Goal: Entertainment & Leisure: Consume media (video, audio)

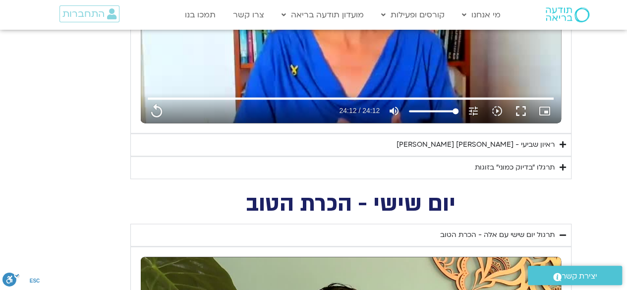
click at [469, 144] on div "ראיון שביעי - [PERSON_NAME] [PERSON_NAME]" at bounding box center [476, 145] width 158 height 12
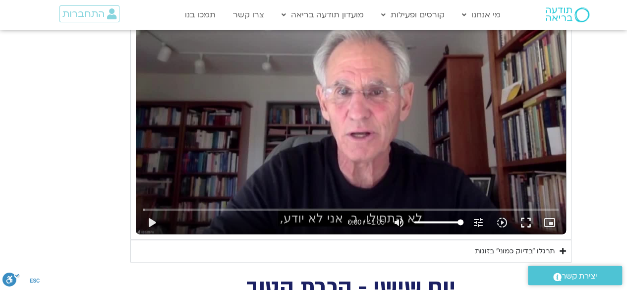
scroll to position [800, 0]
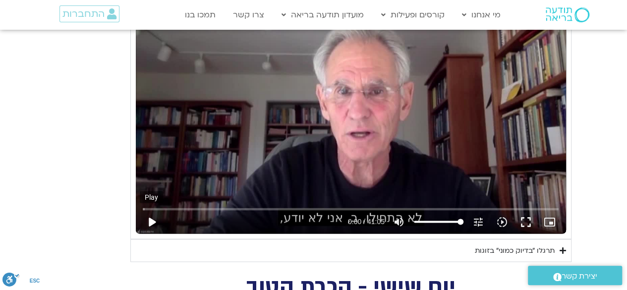
click at [152, 220] on button "play_arrow" at bounding box center [152, 222] width 24 height 24
type input "1452.76"
type input "0.040773"
type input "1452.76"
type input "0.178897"
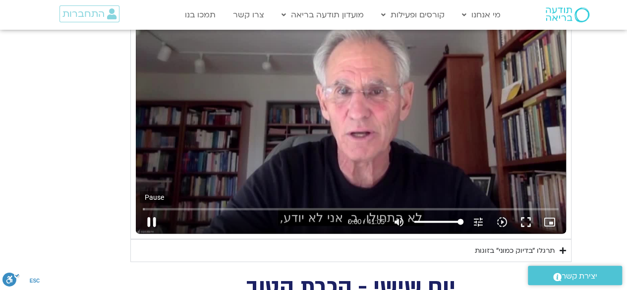
type input "1452.76"
type input "0.30982"
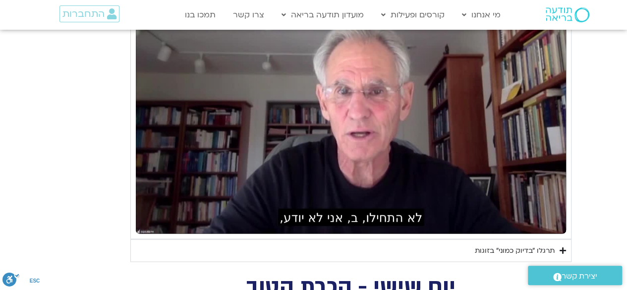
type input "1452.76"
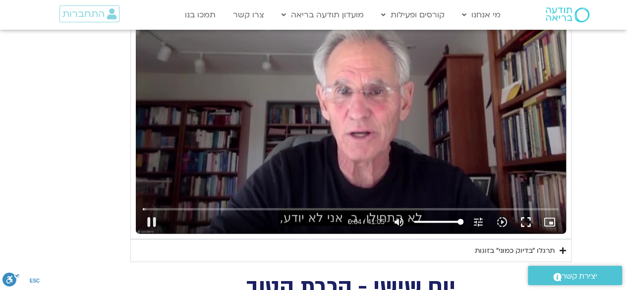
type input "4.950069"
type input "1452.76"
type input "5.101195"
type input "1452.76"
type input "5.233218"
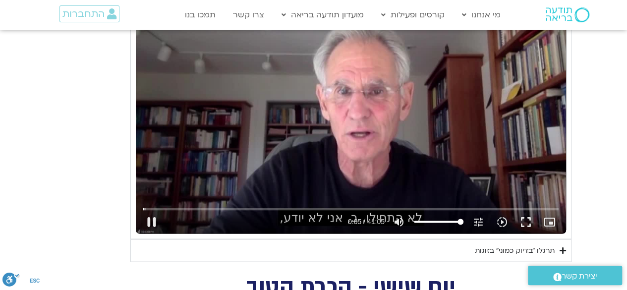
type input "1452.76"
type input "5.372772"
type input "1452.76"
type input "5.500478"
type input "1452.76"
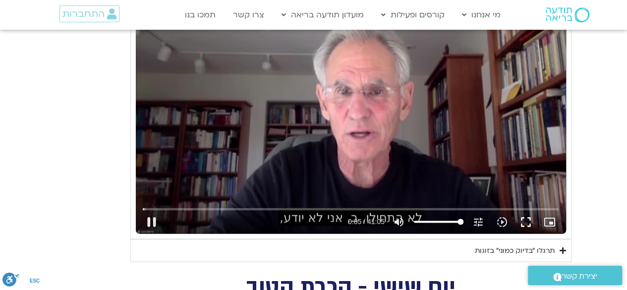
type input "5.540664"
type input "1452.76"
type input "5.679601"
type input "1452.76"
type input "5.817003"
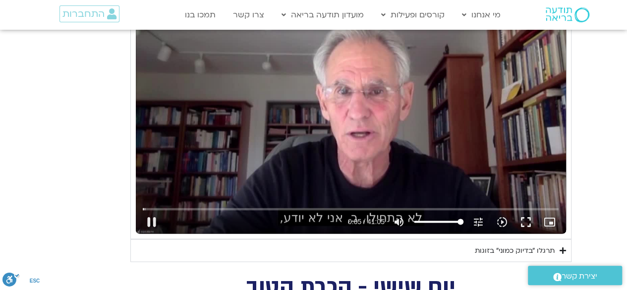
type input "1452.76"
type input "5.957687"
type input "1452.76"
type input "6.09548"
type input "1452.76"
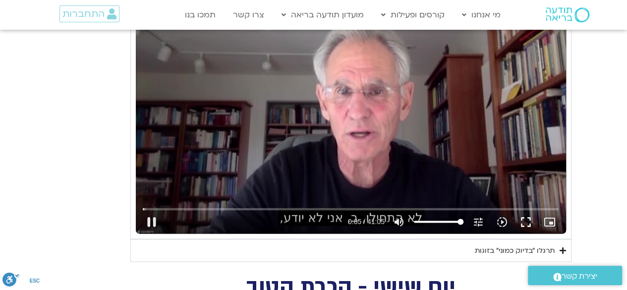
type input "6.226532"
type input "1452.76"
type input "6.357513"
type input "1452.76"
type input "6.489999"
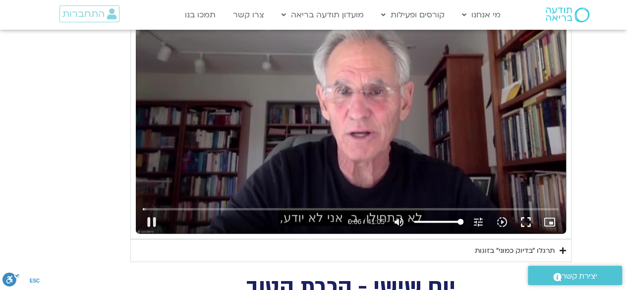
type input "1452.76"
type input "6.616333"
type input "1452.76"
type input "6.750993"
type input "1452.76"
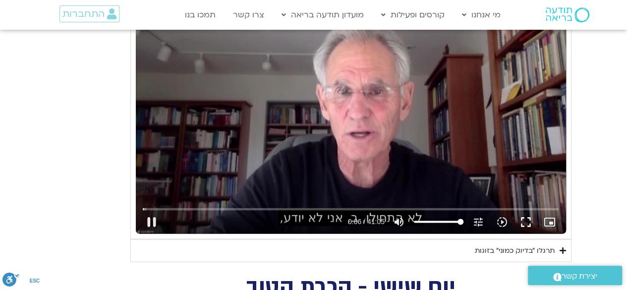
type input "6.87972"
type input "1452.76"
type input "7.015772"
type input "1452.76"
type input "7.157994"
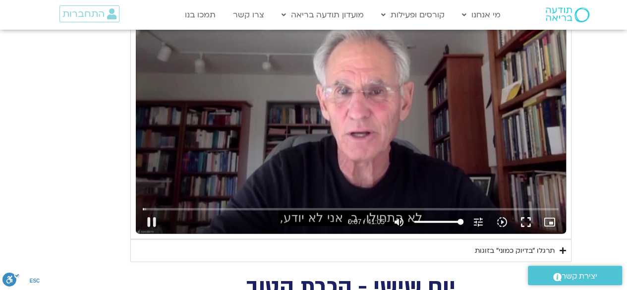
type input "1452.76"
type input "7.286258"
type input "1452.76"
type input "7.51541"
type input "1452.76"
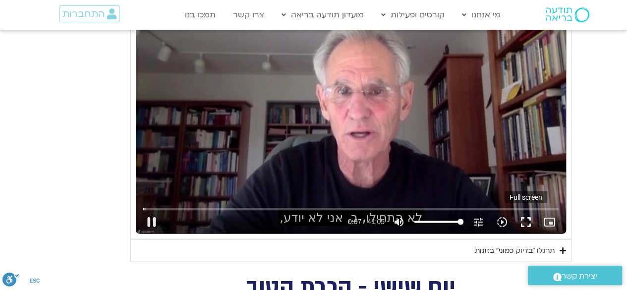
type input "7.609408"
type input "1452.76"
type input "7.692982"
type input "1452.76"
type input "7.819756"
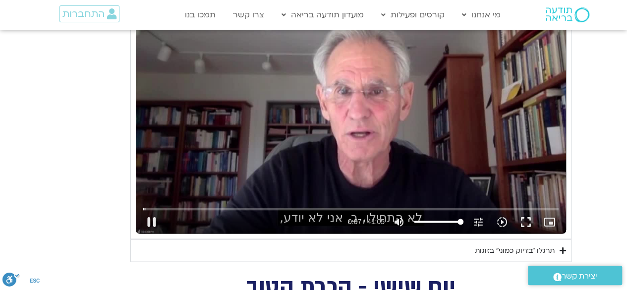
type input "1452.76"
type input "8.054426"
type input "1452.76"
type input "8.133774"
type input "1452.76"
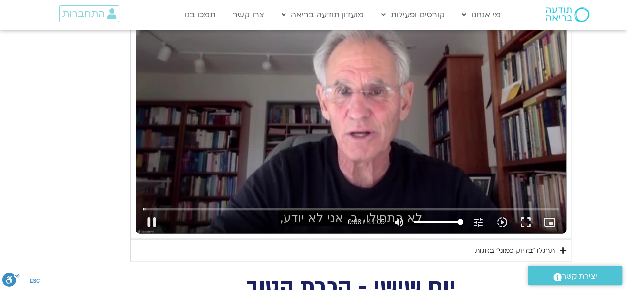
type input "8.230709"
type input "1452.76"
type input "8.365359"
type input "1452.76"
type input "8.596724"
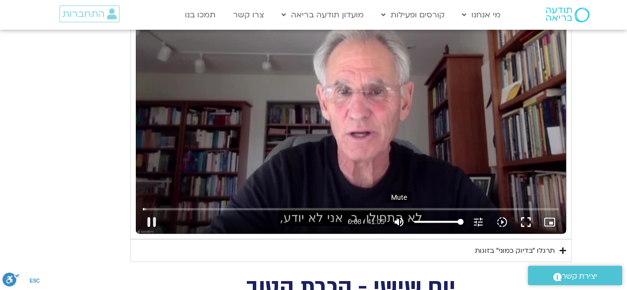
type input "1452.76"
type input "8.747424"
type input "1452.76"
type input "8.77108"
type input "1452.76"
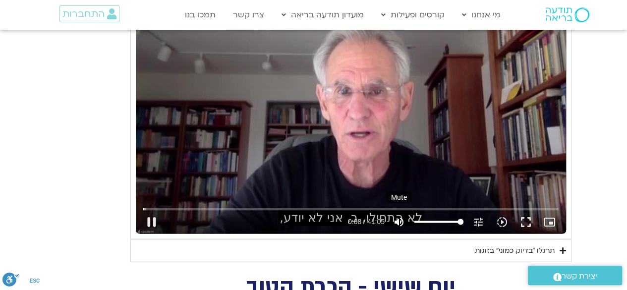
type input "8.911446"
type input "1452.76"
type input "9.044035"
type input "1452.76"
type input "9.182229"
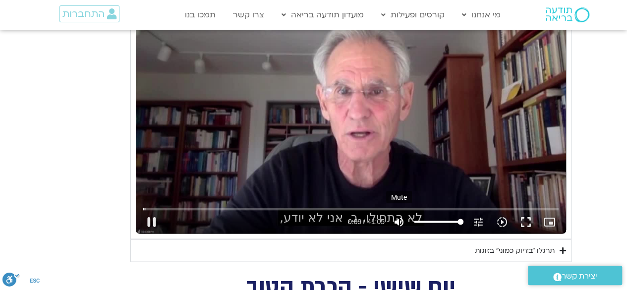
type input "1452.76"
type input "9.316597"
type input "1452.76"
type input "9.448771"
type input "1452.76"
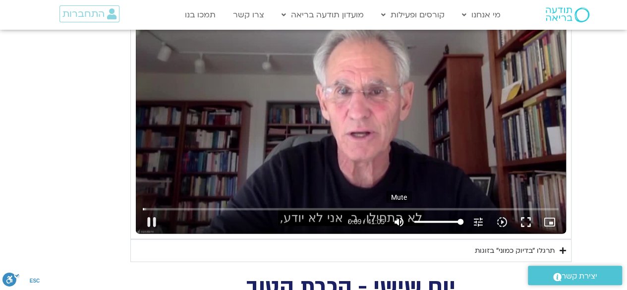
type input "9.579231"
type input "1452.76"
type input "9.825745"
type input "1452.76"
type input "9.857494"
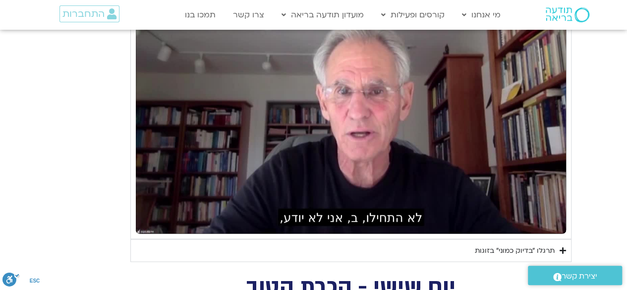
type input "1452.76"
type input "243.300173"
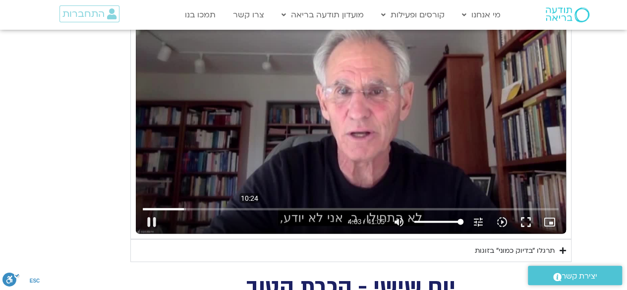
type input "1452.76"
type input "243.430479"
type input "1452.76"
type input "243.530745"
type input "1452.76"
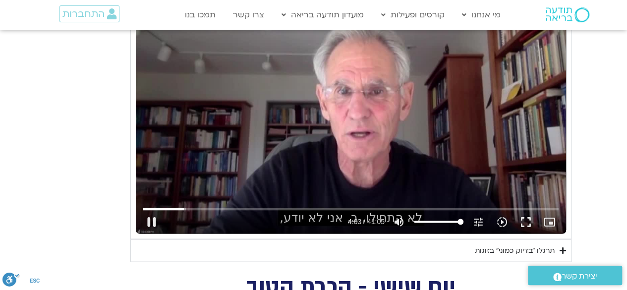
type input "243.581556"
type input "1452.76"
type input "243.712852"
type input "1452.76"
type input "243.844188"
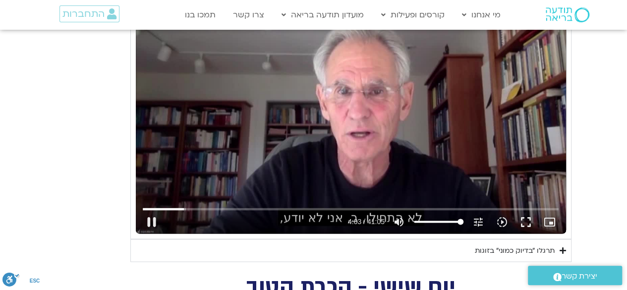
type input "1452.76"
type input "244.102899"
type input "1452.76"
click at [227, 196] on div "Skip Ad 10:24 pause 4:04 / 41:05 volume_up Mute tune Resolution Auto 720p slow_…" at bounding box center [351, 113] width 431 height 242
type input "244.173076"
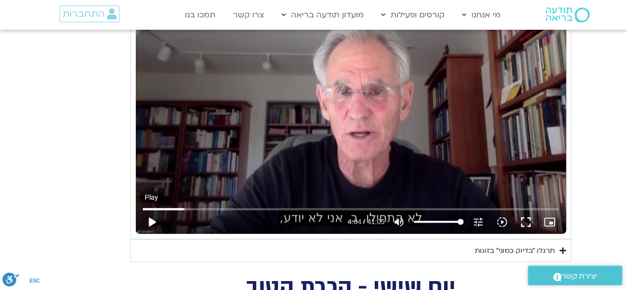
click at [156, 221] on button "play_arrow" at bounding box center [152, 222] width 24 height 24
type input "1452.76"
type input "244.173093"
type input "1452.76"
type input "244.180129"
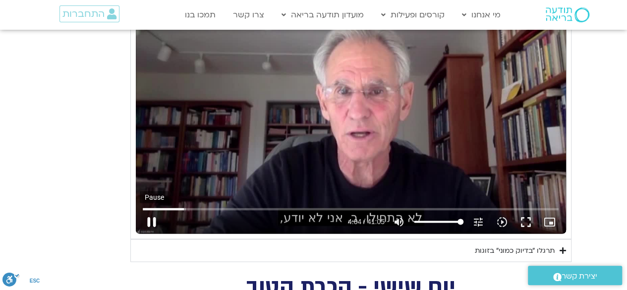
type input "1452.76"
type input "244.270484"
type input "1452.76"
type input "244.411576"
type input "1452.76"
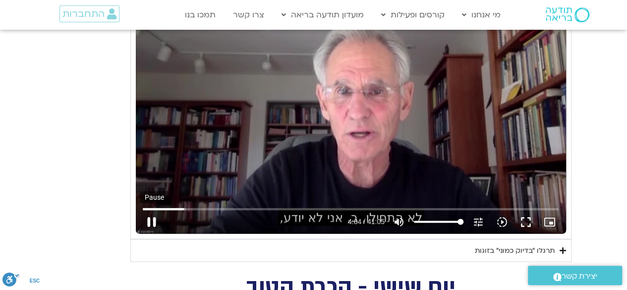
type input "244.538597"
type input "1452.76"
type input "244.669499"
type input "1452.76"
type input "244.80082"
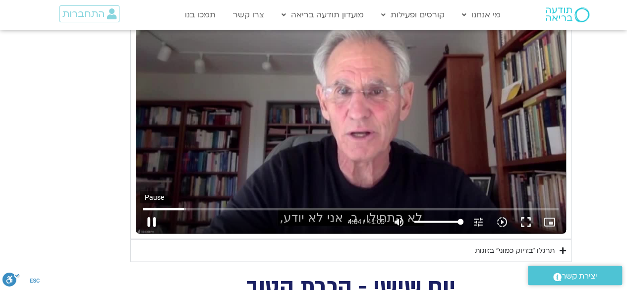
type input "1452.76"
type input "244.926702"
type input "1452.76"
type input "245.062345"
type input "1452.76"
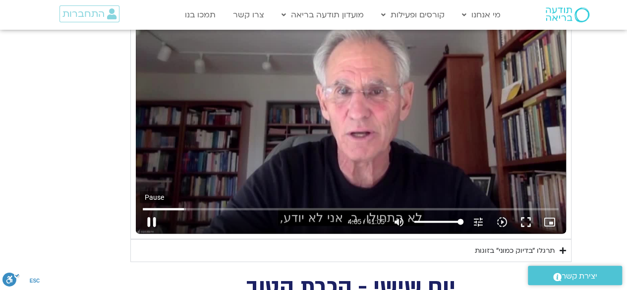
type input "245.20419"
type input "1452.76"
type input "245.336889"
type input "1452.76"
type input "245.472852"
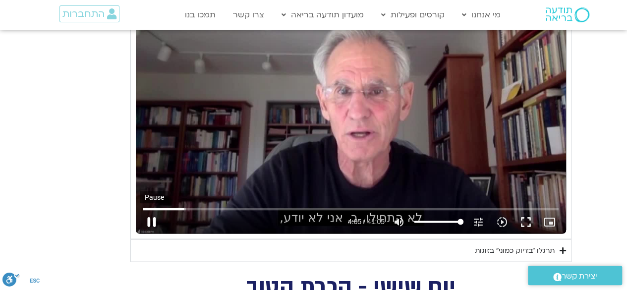
type input "1452.76"
type input "245.602721"
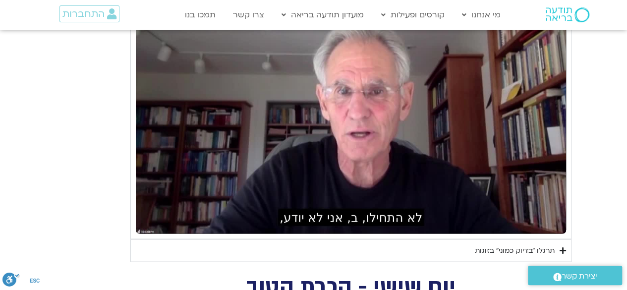
type input "1452.76"
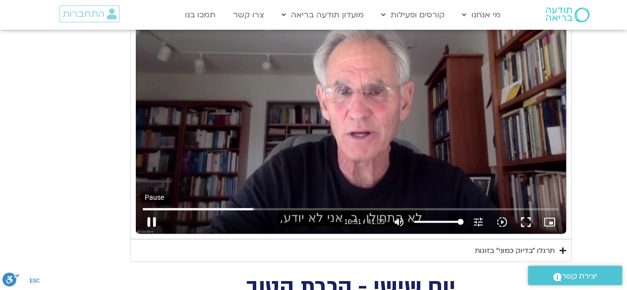
type input "651.144182"
type input "1452.76"
type input "651.177993"
type input "651.248326"
click at [140, 210] on button "pause" at bounding box center [152, 222] width 24 height 24
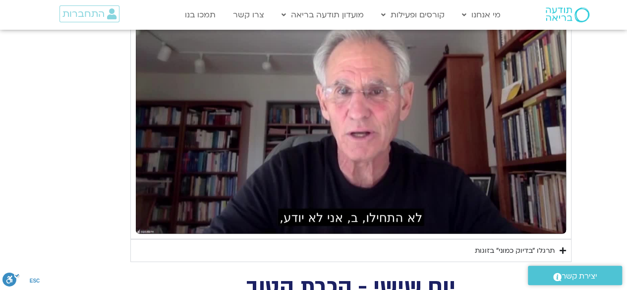
type input "1452.76"
type input "653.770516"
type input "1452.76"
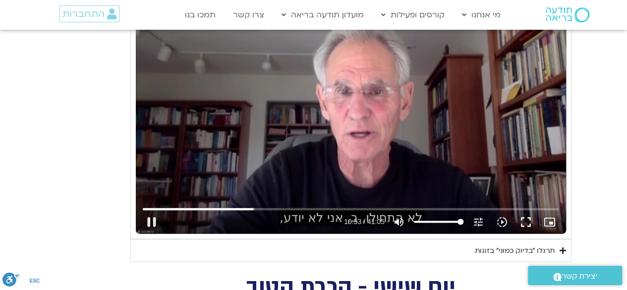
type input "653.930012"
type input "1452.76"
type input "654.011587"
type input "1452.76"
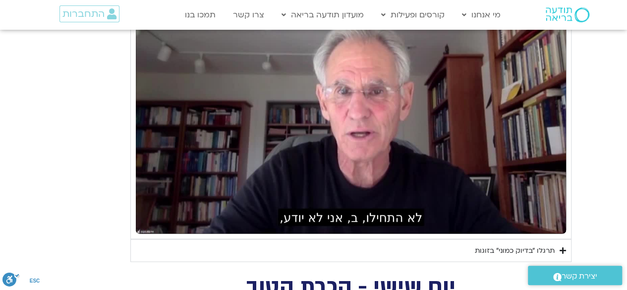
type input "654.1908"
type input "1452.76"
type input "654.344556"
type input "1452.76"
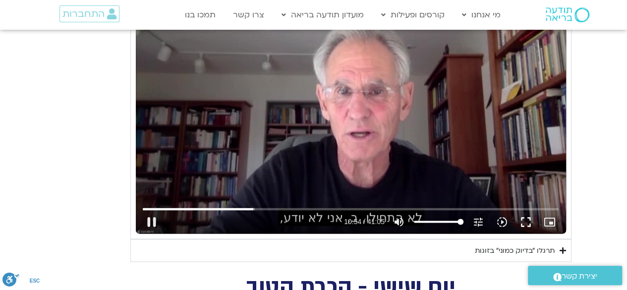
type input "654.477997"
type input "1452.76"
type input "654.610438"
type input "1452.76"
type input "654.726896"
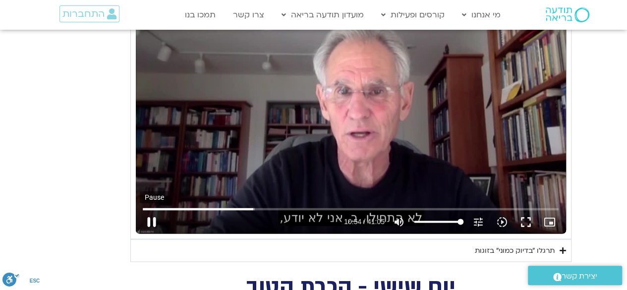
type input "1452.76"
type input "654.877498"
type input "1452.76"
type input "654.992476"
type input "1452.76"
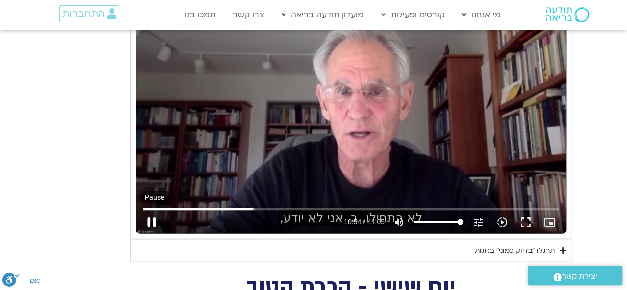
type input "655.043306"
type input "1452.76"
type input "655.160287"
type input "1452.76"
type input "655.392368"
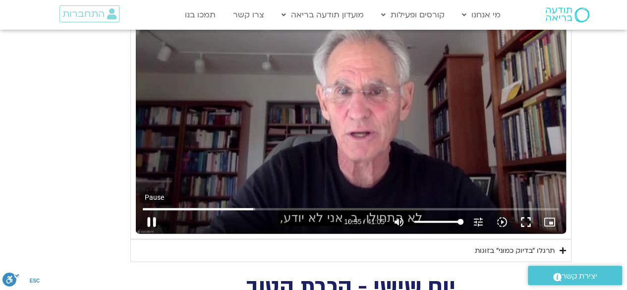
type input "1452.76"
click at [154, 219] on button "pause" at bounding box center [152, 222] width 24 height 24
type input "655.519182"
click at [140, 210] on button "play_arrow" at bounding box center [152, 222] width 24 height 24
type input "1452.76"
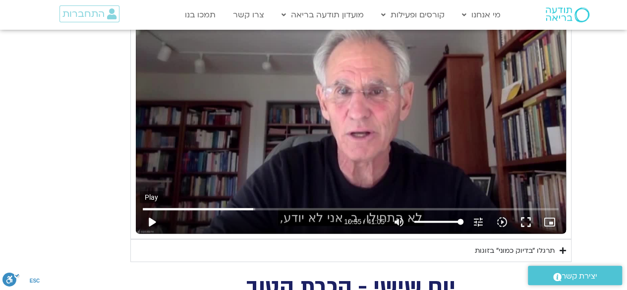
type input "655.519205"
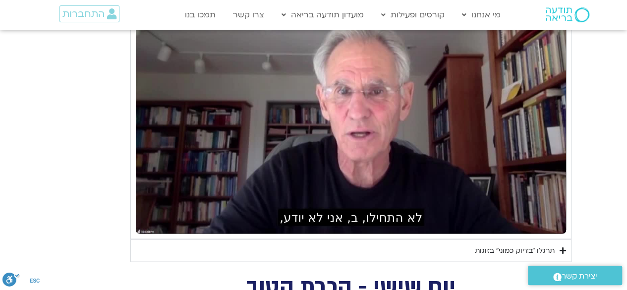
click at [140, 210] on button "pause" at bounding box center [152, 222] width 24 height 24
type input "1452.76"
type input "941.207314"
type input "1452.76"
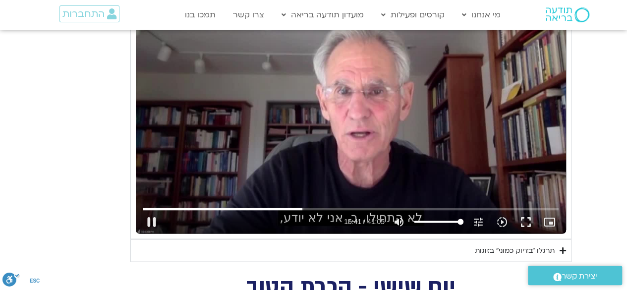
type input "941.364031"
type input "1452.76"
type input "941.499897"
type input "1452.76"
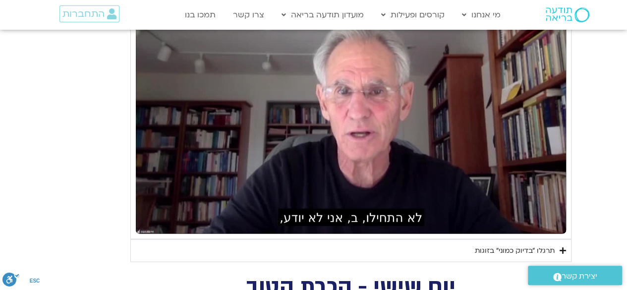
type input "941.810881"
type input "1452.76"
type input "941.94051"
type input "1452.76"
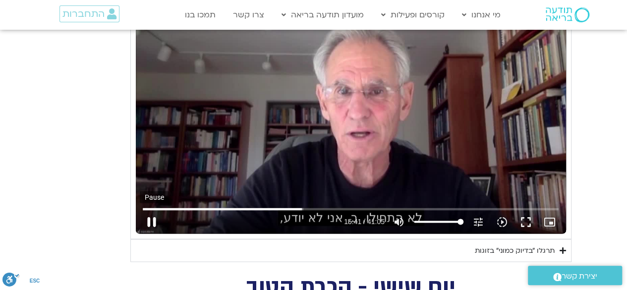
type input "942.107907"
type input "1452.76"
type input "942.206589"
type input "1452.76"
type input "942.373799"
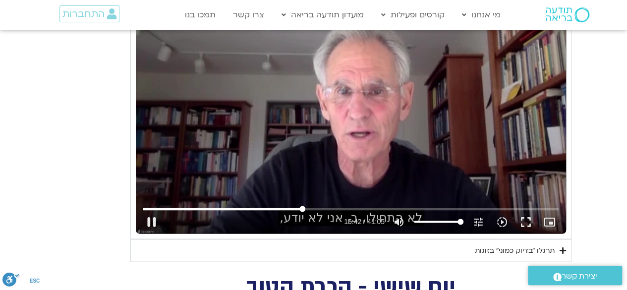
type input "1452.76"
type input "942.494862"
type input "1452.76"
type input "942.648908"
type input "1452.76"
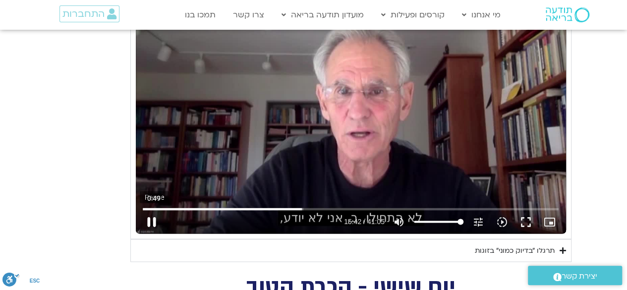
type input "942.670752"
type input "1452.76"
type input "942.820272"
type input "1452.76"
type input "942.958659"
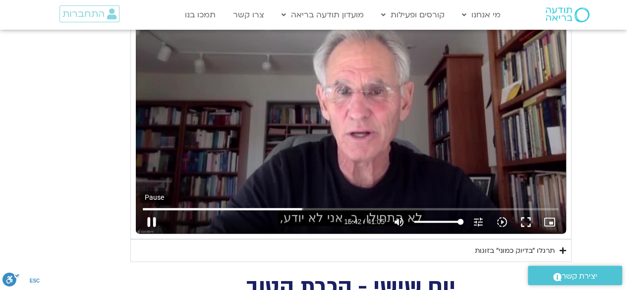
type input "1452.76"
click at [151, 216] on button "pause" at bounding box center [152, 222] width 24 height 24
type input "943.145421"
click at [140, 210] on button "play_arrow" at bounding box center [152, 222] width 24 height 24
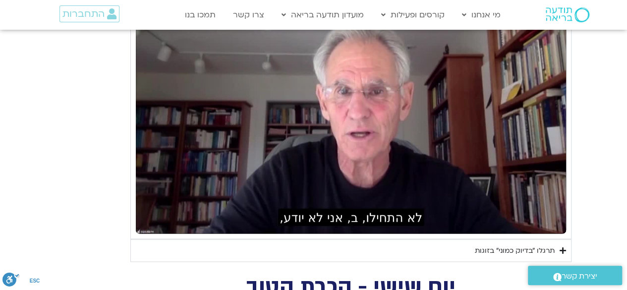
click at [140, 210] on button "pause" at bounding box center [152, 222] width 24 height 24
type input "1452.76"
type input "1058.52138"
type input "1452.76"
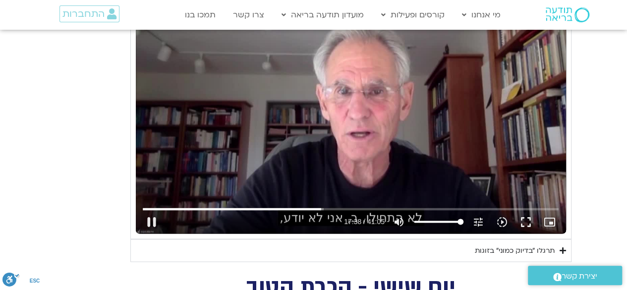
type input "1058.654029"
type input "1452.76"
type input "1058.771686"
type input "1452.76"
type input "1058.904459"
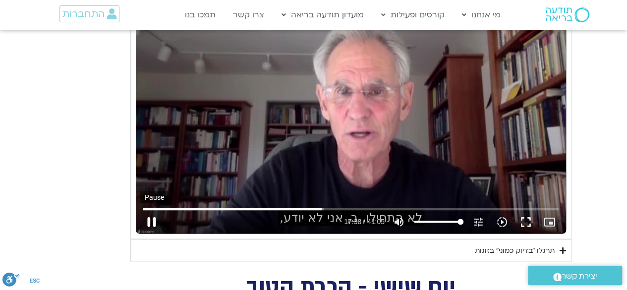
type input "1452.76"
type input "1058.939186"
type input "1452.76"
type input "1059.171626"
click at [157, 218] on button "pause" at bounding box center [152, 222] width 24 height 24
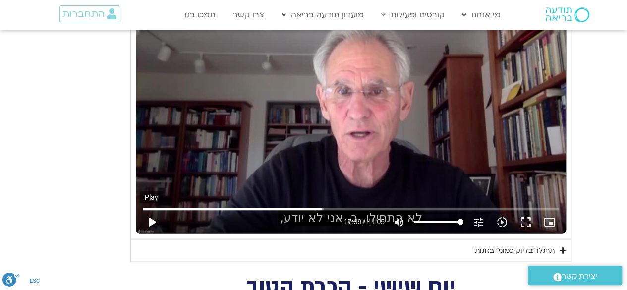
click at [156, 224] on button "play_arrow" at bounding box center [152, 222] width 24 height 24
click at [152, 218] on button "pause" at bounding box center [152, 222] width 24 height 24
click at [150, 220] on button "play_arrow" at bounding box center [152, 222] width 24 height 24
click at [150, 217] on button "pause" at bounding box center [152, 222] width 24 height 24
click at [154, 224] on button "play_arrow" at bounding box center [152, 222] width 24 height 24
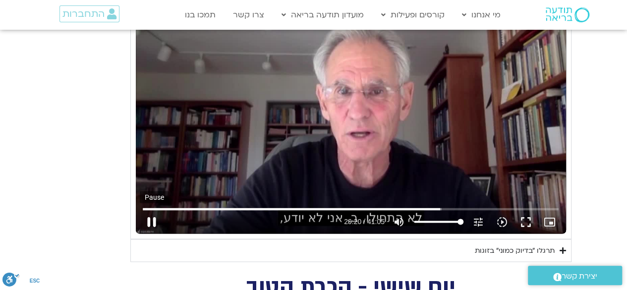
click at [152, 217] on button "pause" at bounding box center [152, 222] width 24 height 24
